Goal: Navigation & Orientation: Go to known website

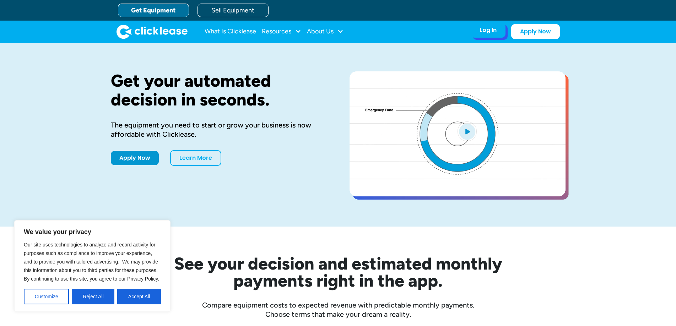
click at [493, 34] on div "Log In" at bounding box center [487, 30] width 17 height 7
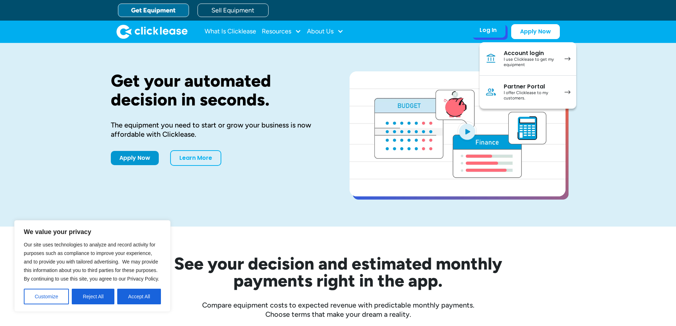
click at [524, 58] on div "I use Clicklease to get my equipment" at bounding box center [531, 62] width 54 height 11
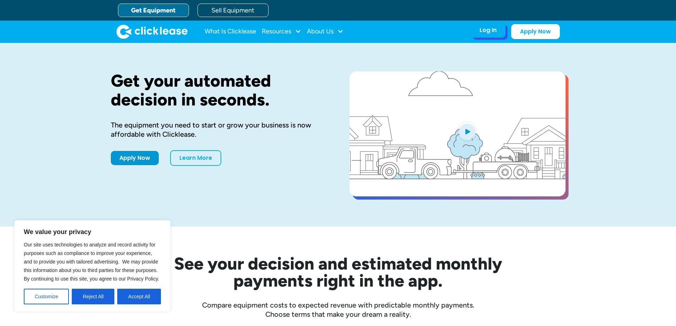
click at [486, 35] on div "Log In Account login I use Clicklease to get my equipment Partner Portal I offe…" at bounding box center [488, 30] width 35 height 15
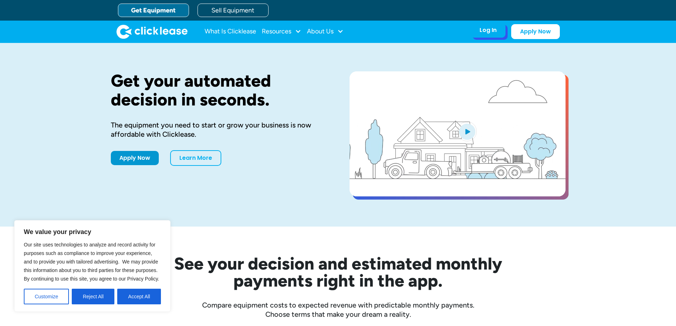
click at [487, 32] on div "Log In" at bounding box center [487, 30] width 17 height 7
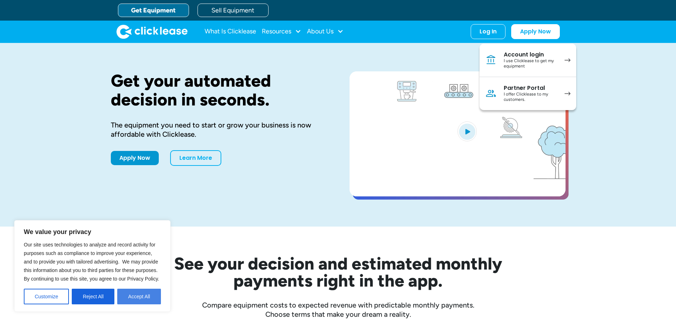
click at [126, 303] on button "Accept All" at bounding box center [139, 297] width 44 height 16
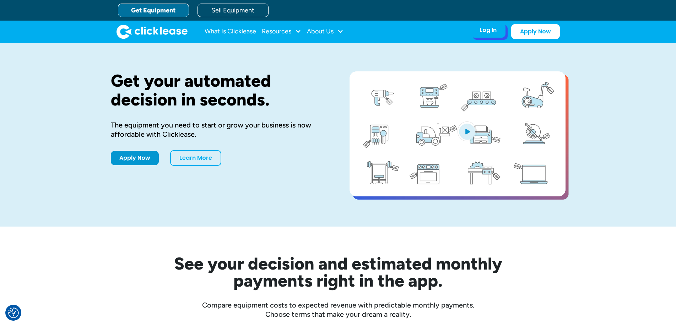
click at [489, 31] on div "Log In" at bounding box center [487, 30] width 17 height 7
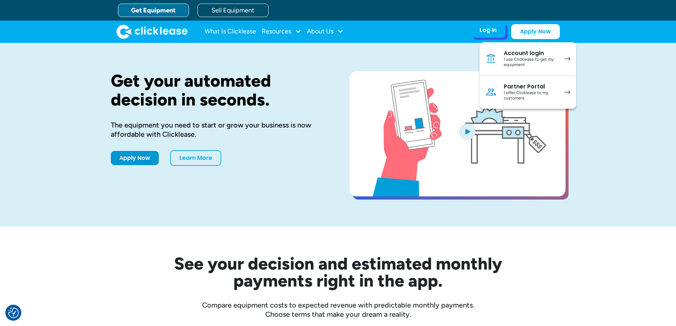
click at [511, 54] on div "Account login" at bounding box center [531, 53] width 54 height 7
